Goal: Navigation & Orientation: Find specific page/section

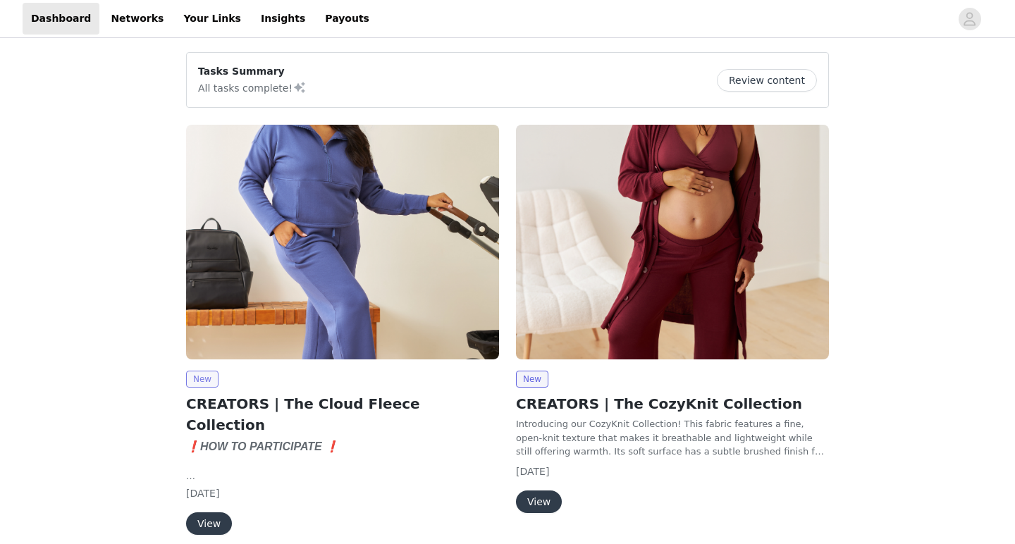
click at [200, 384] on span "New" at bounding box center [202, 379] width 32 height 17
click at [254, 292] on img at bounding box center [342, 242] width 313 height 235
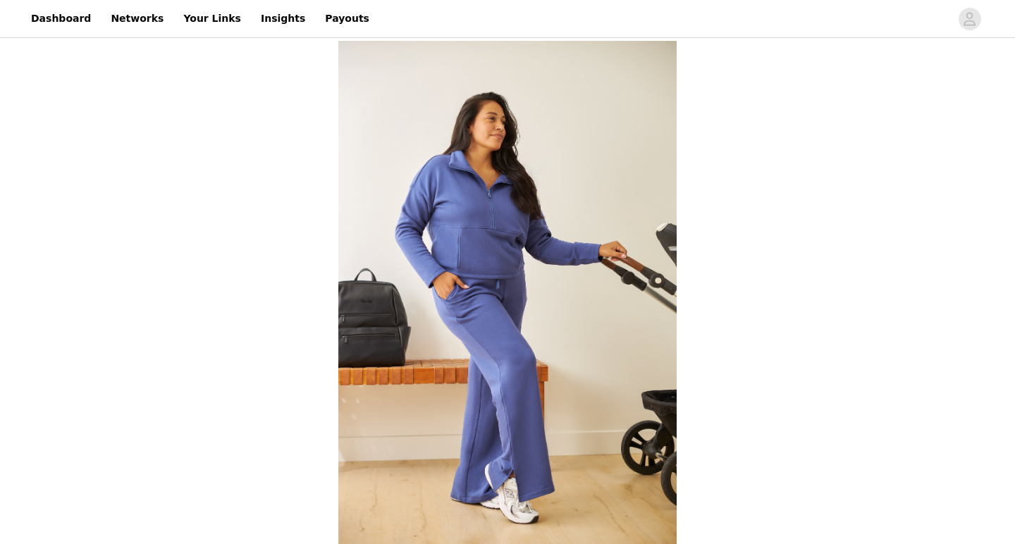
scroll to position [-1, 0]
drag, startPoint x: 744, startPoint y: 211, endPoint x: 272, endPoint y: 138, distance: 478.0
click at [65, 11] on link "Dashboard" at bounding box center [61, 19] width 77 height 32
